Goal: Task Accomplishment & Management: Use online tool/utility

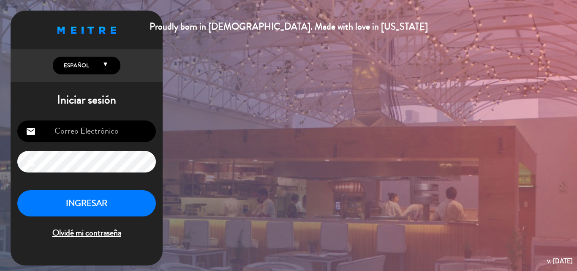
type input "[EMAIL_ADDRESS][DOMAIN_NAME]"
click at [98, 201] on button "INGRESAR" at bounding box center [86, 203] width 139 height 27
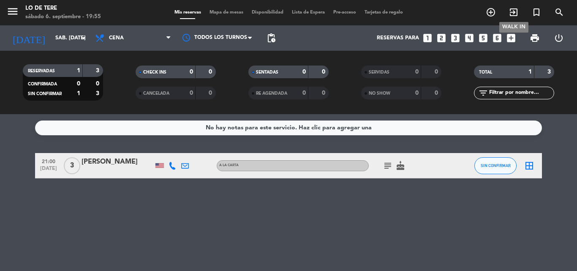
click at [517, 11] on icon "exit_to_app" at bounding box center [514, 12] width 10 height 10
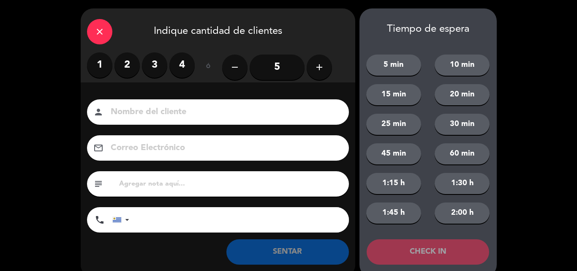
click at [104, 61] on label "1" at bounding box center [99, 64] width 25 height 25
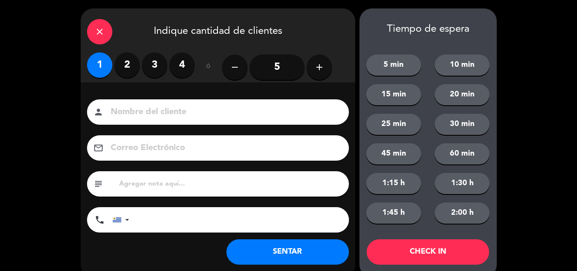
click at [305, 256] on button "SENTAR" at bounding box center [287, 251] width 123 height 25
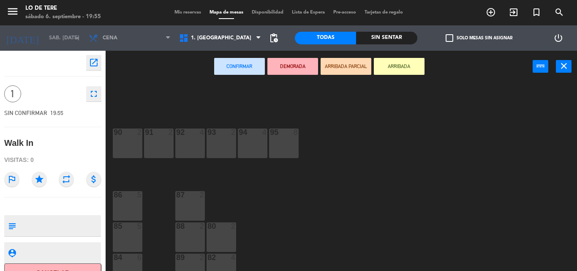
click at [125, 143] on div "90 2" at bounding box center [128, 143] width 30 height 30
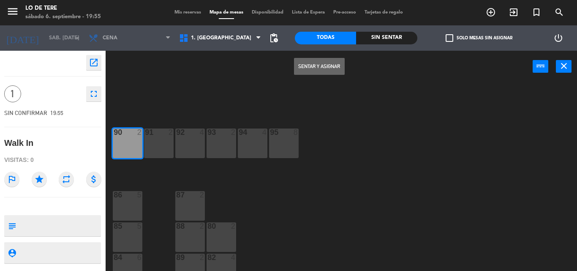
click at [315, 61] on button "Sentar y Asignar" at bounding box center [319, 66] width 51 height 17
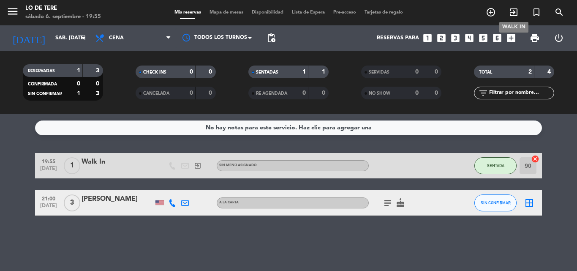
click at [510, 10] on icon "exit_to_app" at bounding box center [514, 12] width 10 height 10
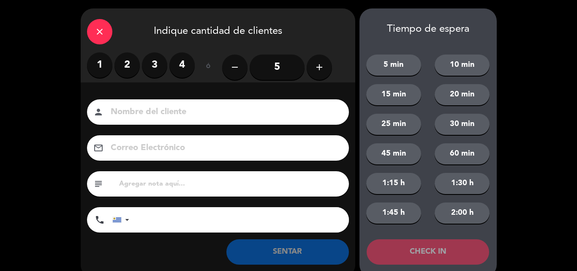
click at [125, 72] on label "2" at bounding box center [127, 64] width 25 height 25
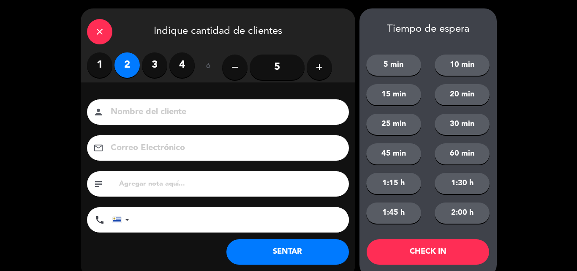
click at [279, 229] on input "tel" at bounding box center [243, 219] width 211 height 25
click at [288, 251] on button "SENTAR" at bounding box center [287, 251] width 123 height 25
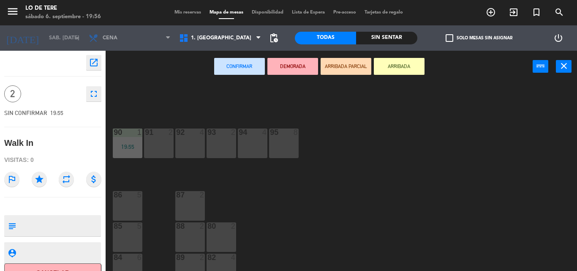
scroll to position [12, 0]
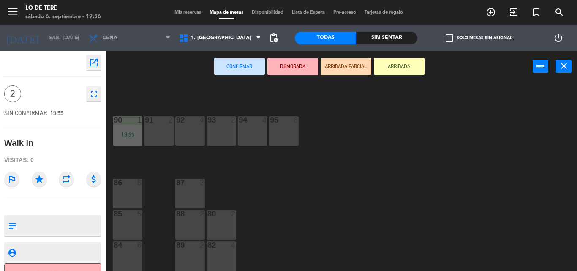
click at [209, 252] on div "82 4" at bounding box center [222, 256] width 30 height 30
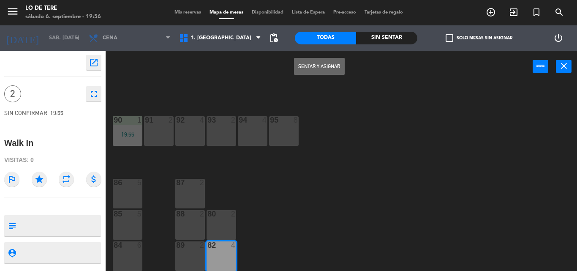
click at [334, 61] on button "Sentar y Asignar" at bounding box center [319, 66] width 51 height 17
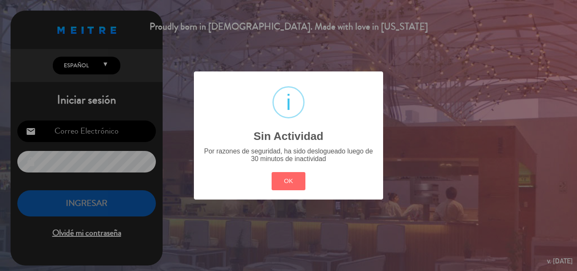
type input "[EMAIL_ADDRESS][DOMAIN_NAME]"
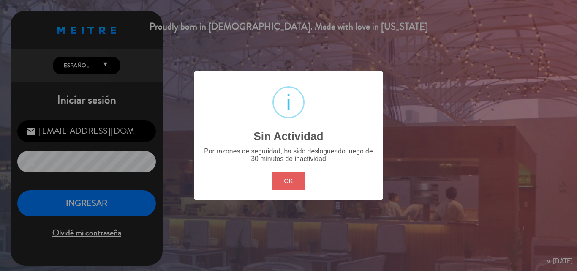
click at [289, 180] on button "OK" at bounding box center [289, 181] width 34 height 18
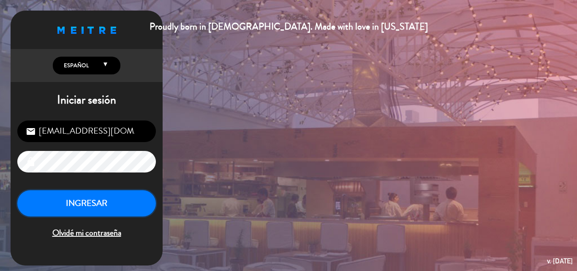
click at [94, 201] on button "INGRESAR" at bounding box center [86, 203] width 139 height 27
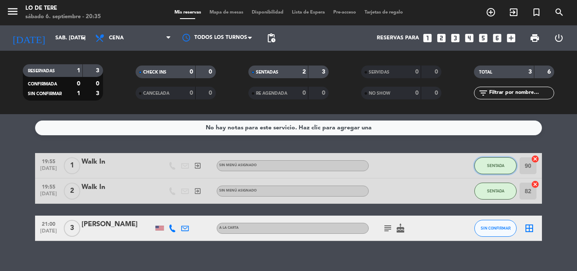
click at [494, 169] on button "SENTADA" at bounding box center [496, 165] width 42 height 17
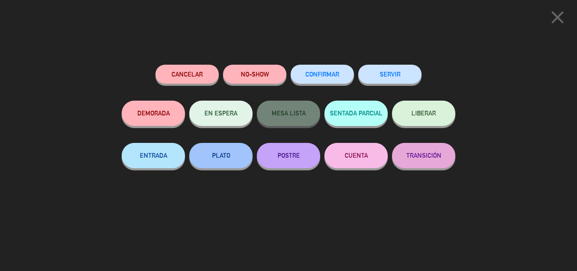
click at [393, 73] on button "SERVIR" at bounding box center [389, 74] width 63 height 19
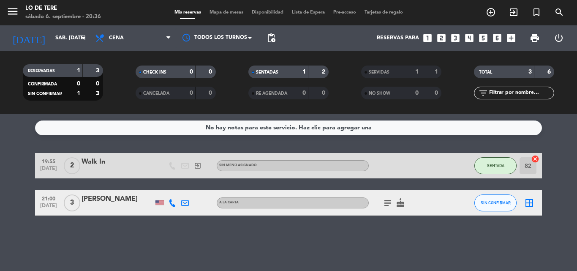
click at [388, 202] on icon "subject" at bounding box center [388, 203] width 10 height 10
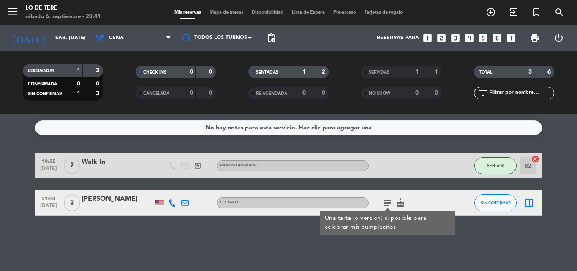
click at [534, 201] on icon "border_all" at bounding box center [529, 203] width 10 height 10
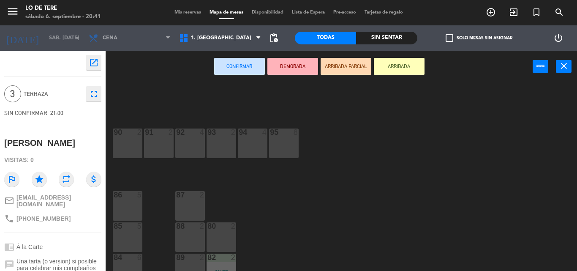
click at [248, 151] on div "94 4" at bounding box center [253, 143] width 30 height 30
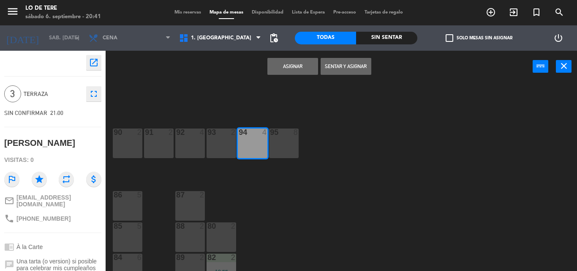
click at [340, 71] on button "Sentar y Asignar" at bounding box center [346, 66] width 51 height 17
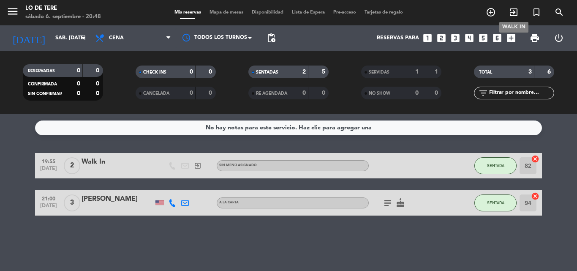
click at [514, 11] on icon "exit_to_app" at bounding box center [514, 12] width 10 height 10
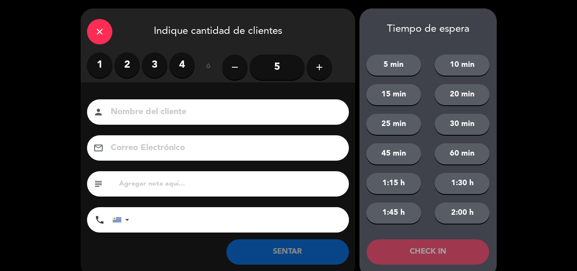
click at [128, 63] on label "2" at bounding box center [127, 64] width 25 height 25
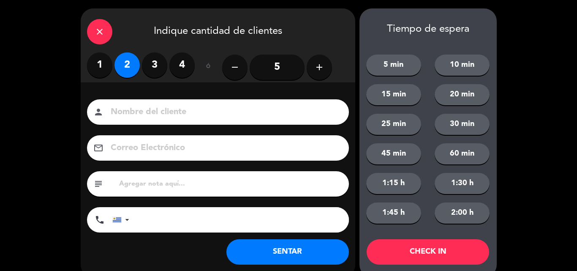
click at [297, 254] on button "SENTAR" at bounding box center [287, 251] width 123 height 25
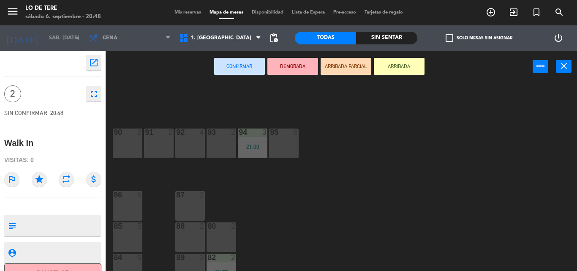
click at [185, 205] on div "87 2" at bounding box center [190, 206] width 30 height 30
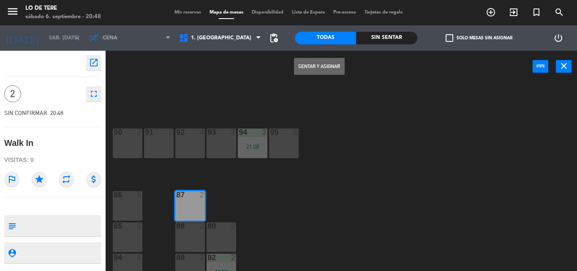
click at [330, 63] on button "Sentar y Asignar" at bounding box center [319, 66] width 51 height 17
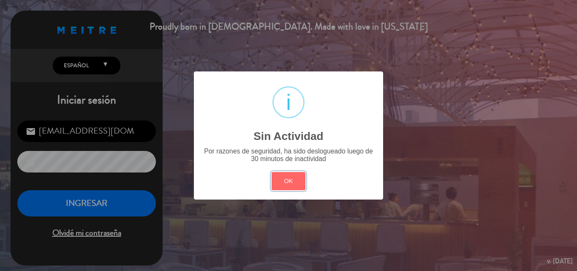
click at [272, 172] on button "OK" at bounding box center [289, 181] width 34 height 18
